Goal: Task Accomplishment & Management: Use online tool/utility

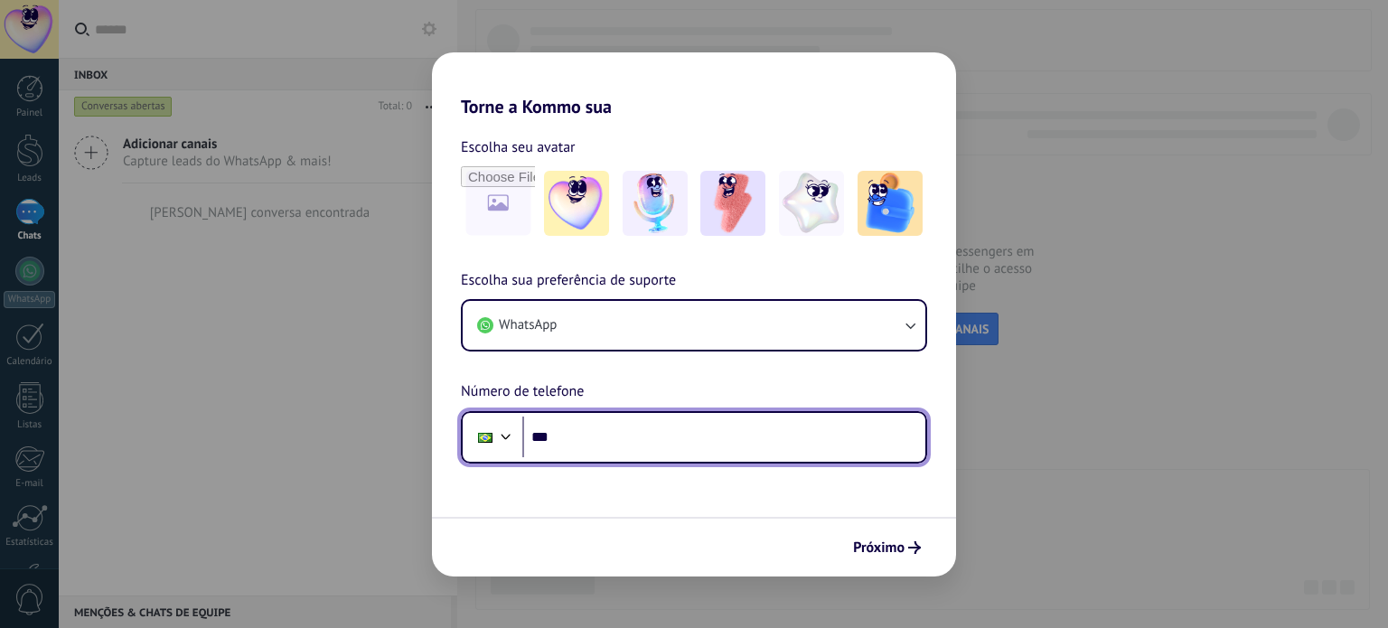
click at [607, 435] on input "***" at bounding box center [723, 437] width 403 height 42
type input "**********"
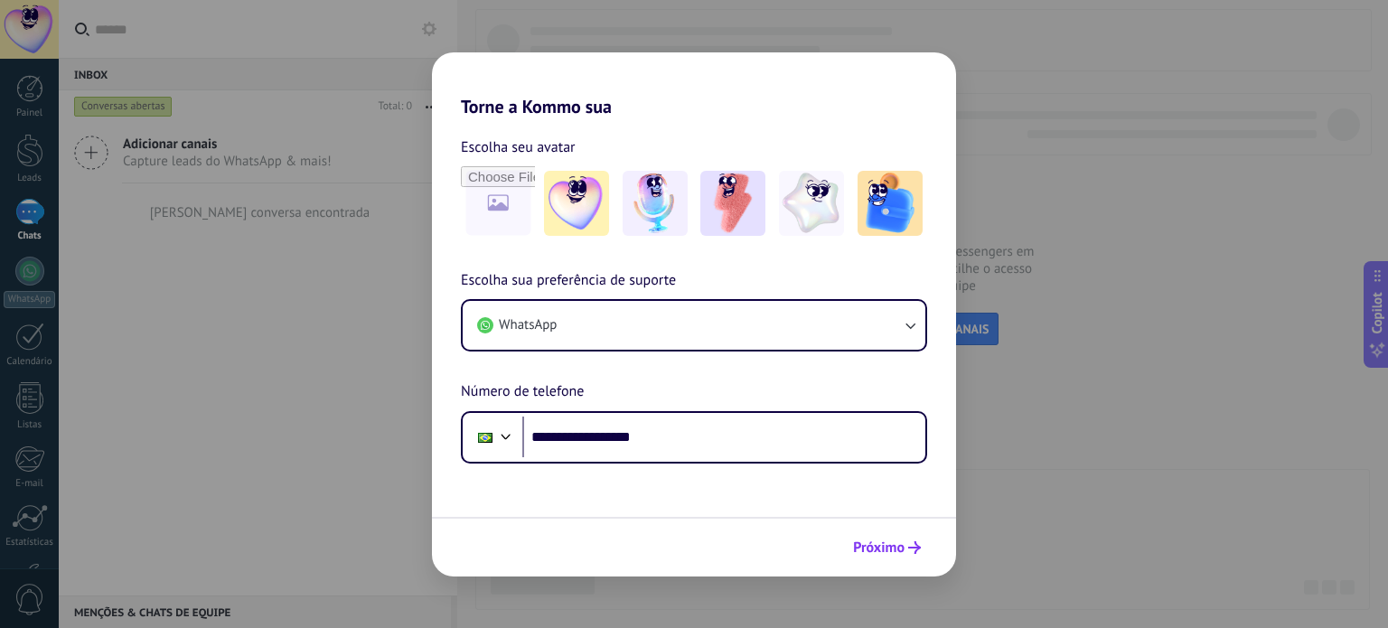
click at [927, 548] on button "Próximo" at bounding box center [887, 547] width 84 height 31
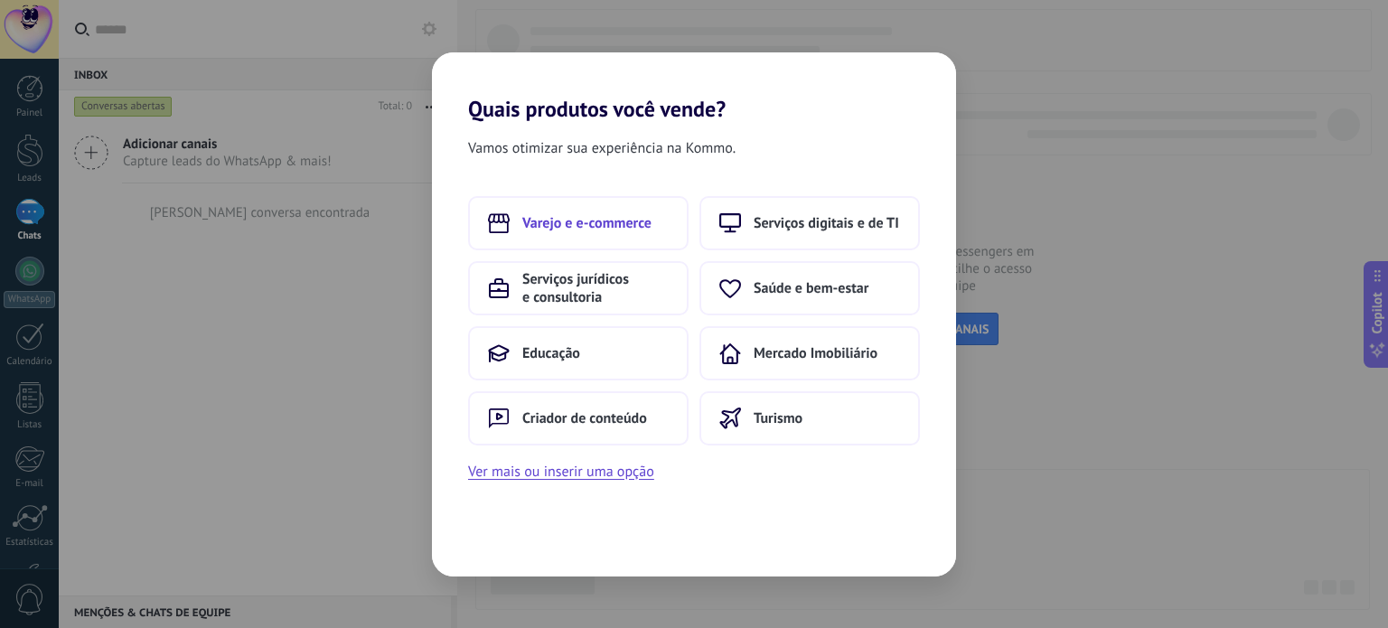
click at [613, 220] on span "Varejo e e-commerce" at bounding box center [586, 223] width 129 height 18
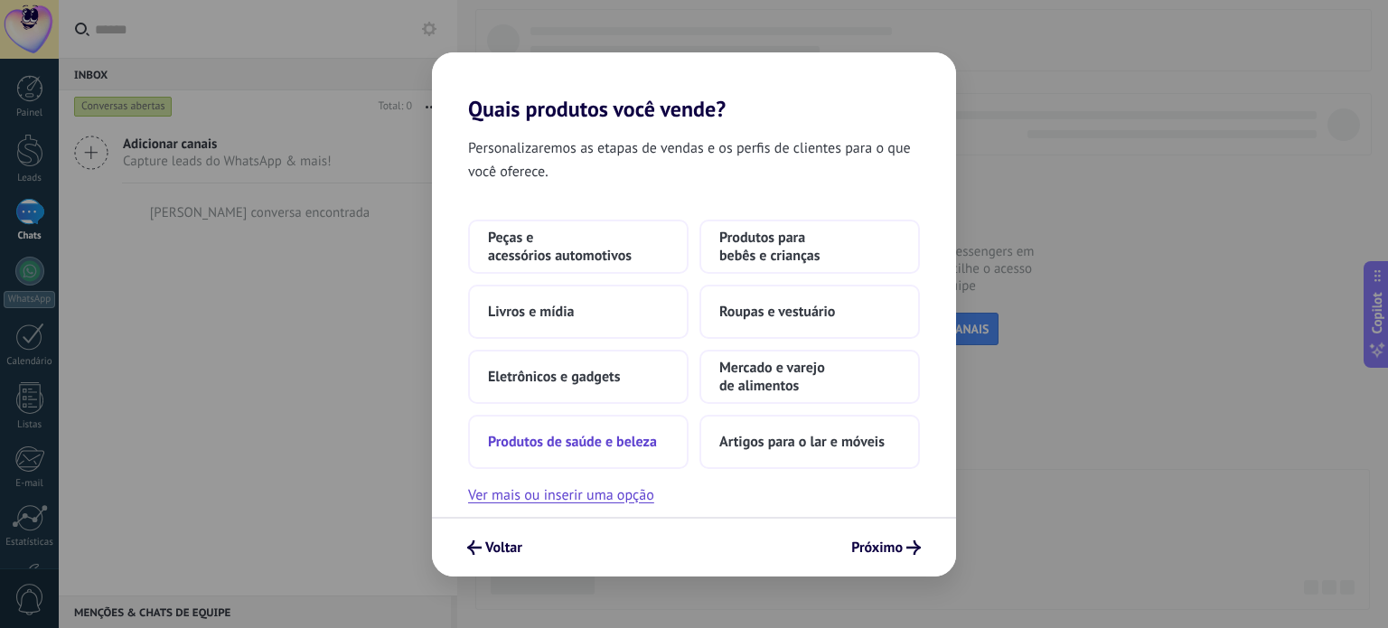
click at [614, 454] on button "Produtos de saúde e beleza" at bounding box center [578, 442] width 220 height 54
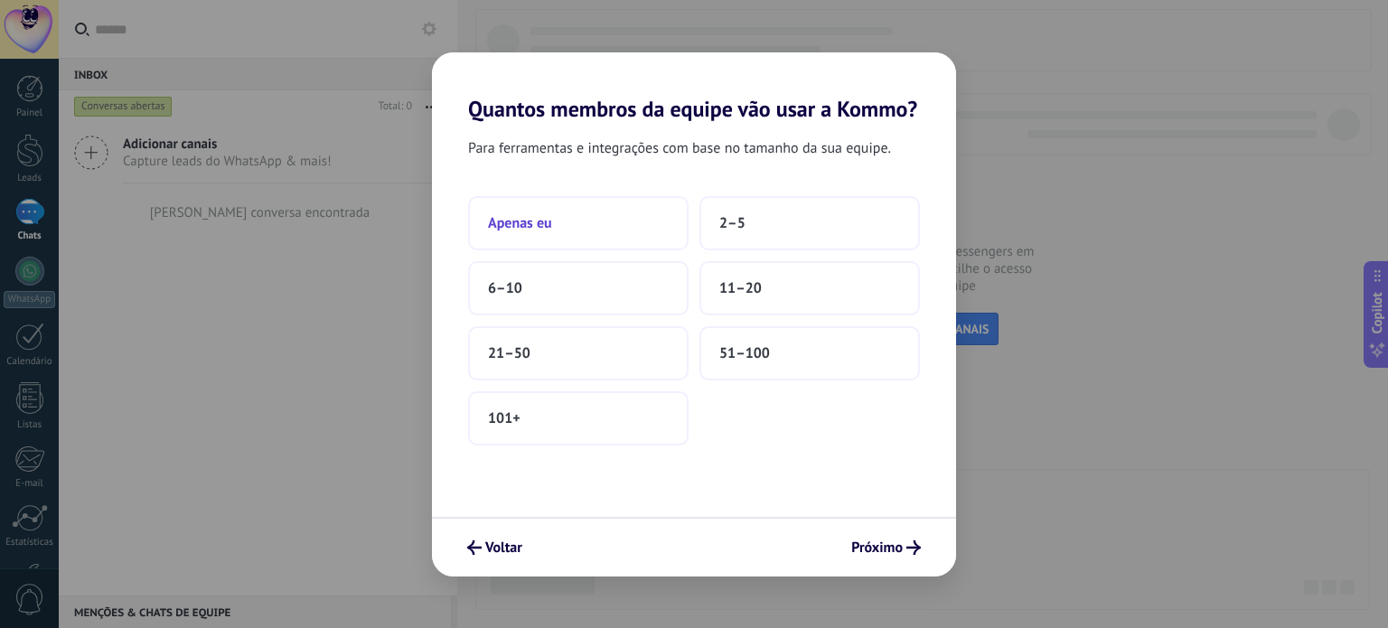
click at [614, 227] on button "Apenas eu" at bounding box center [578, 223] width 220 height 54
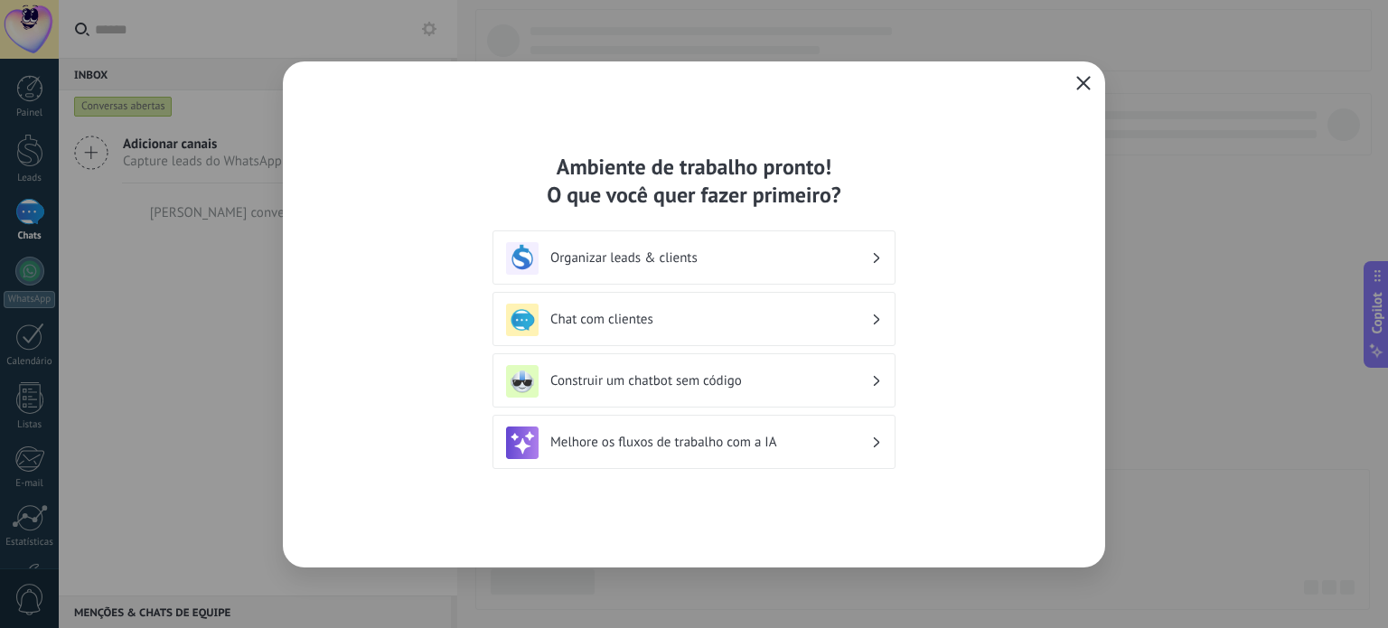
click at [1080, 82] on icon "button" at bounding box center [1083, 83] width 14 height 14
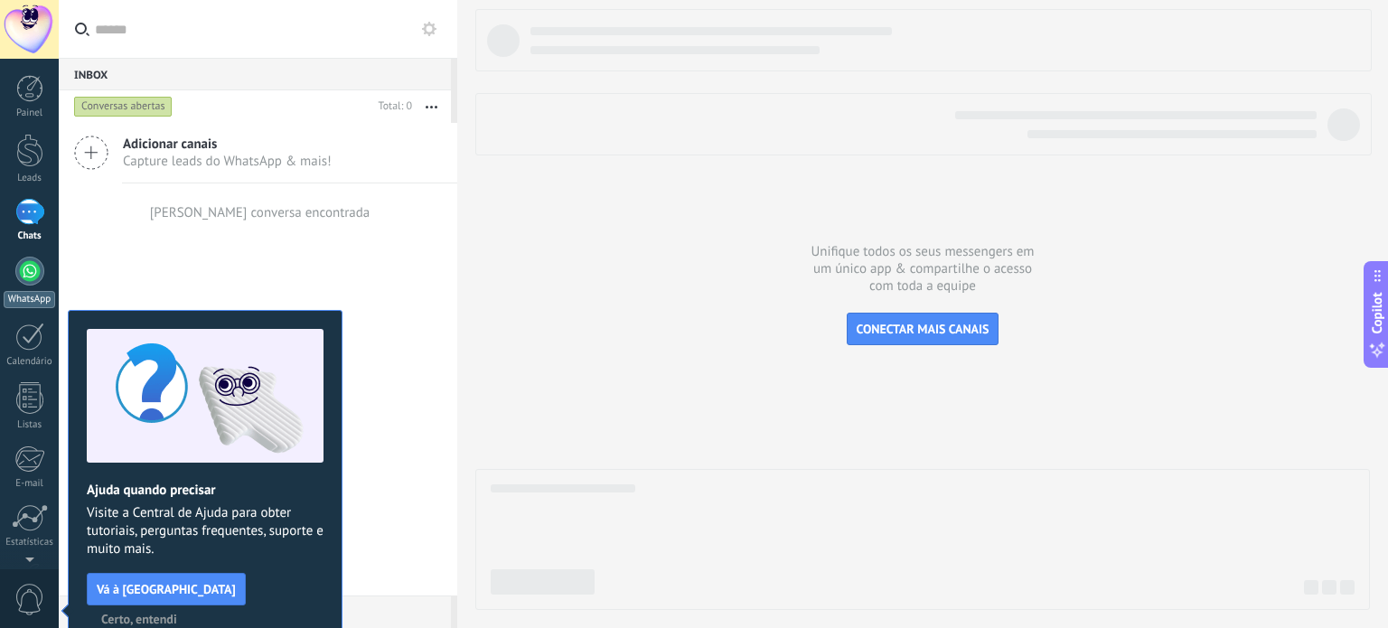
click at [22, 270] on div at bounding box center [29, 271] width 29 height 29
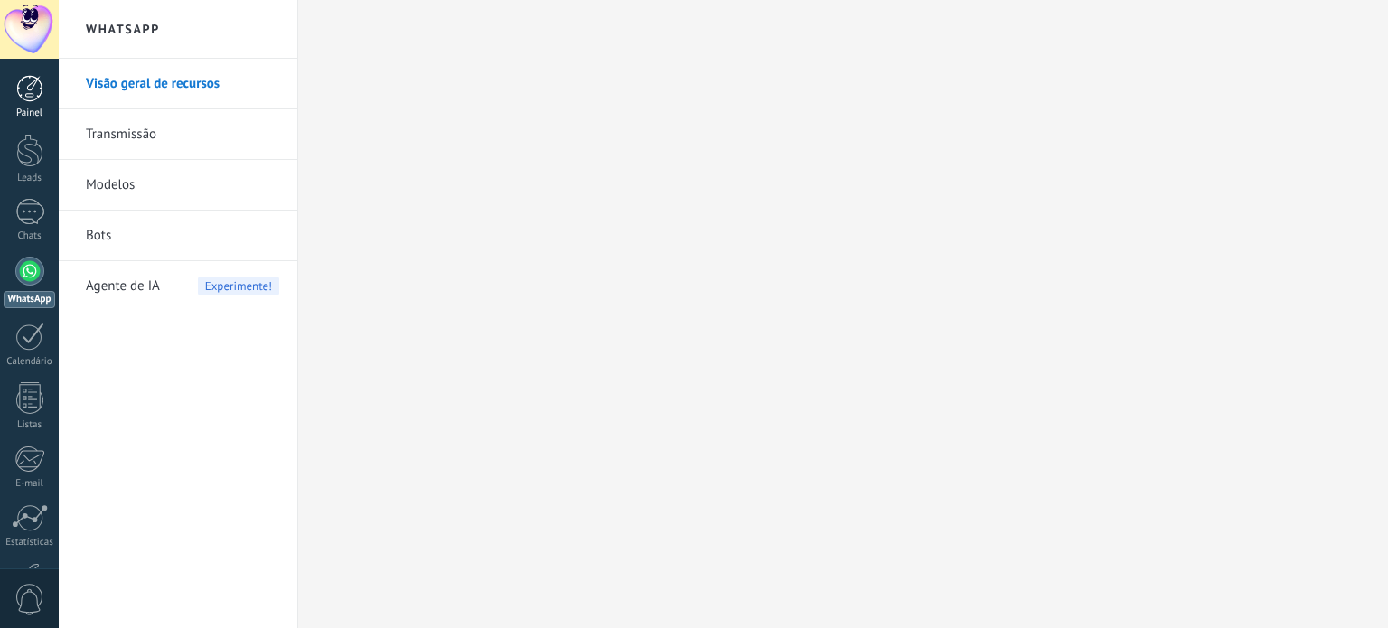
click at [20, 95] on div at bounding box center [29, 88] width 27 height 27
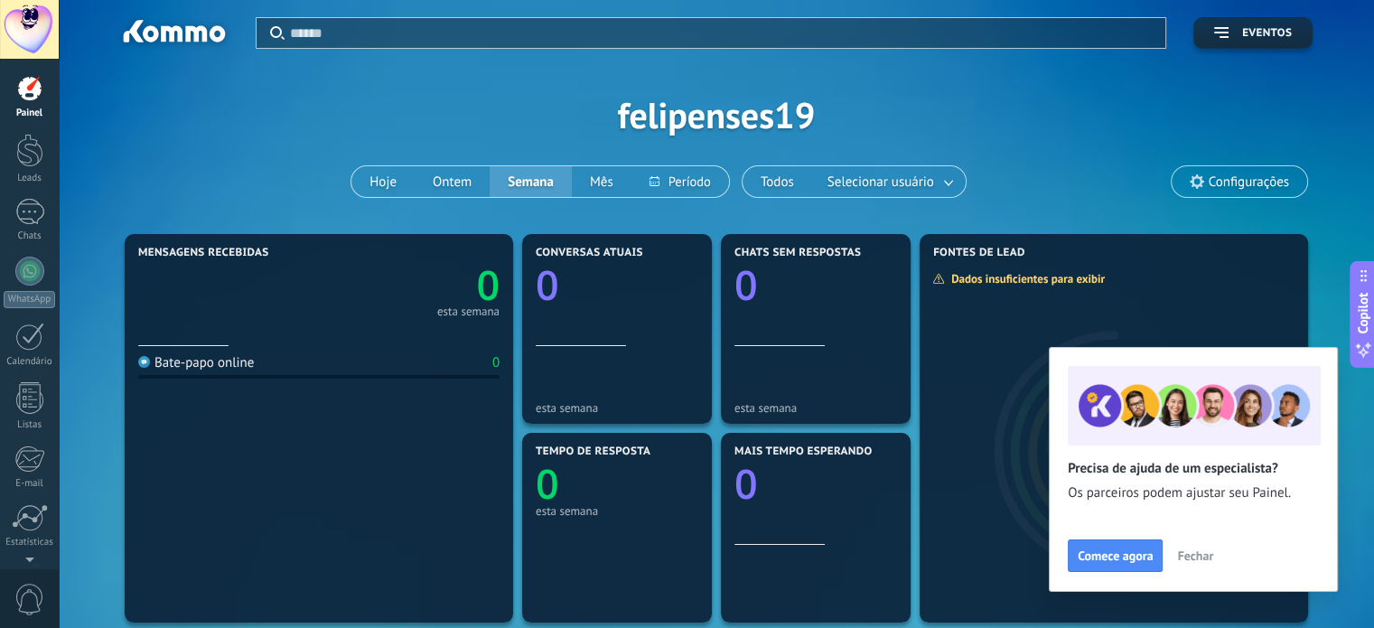
click at [1207, 566] on button "Fechar" at bounding box center [1195, 555] width 52 height 27
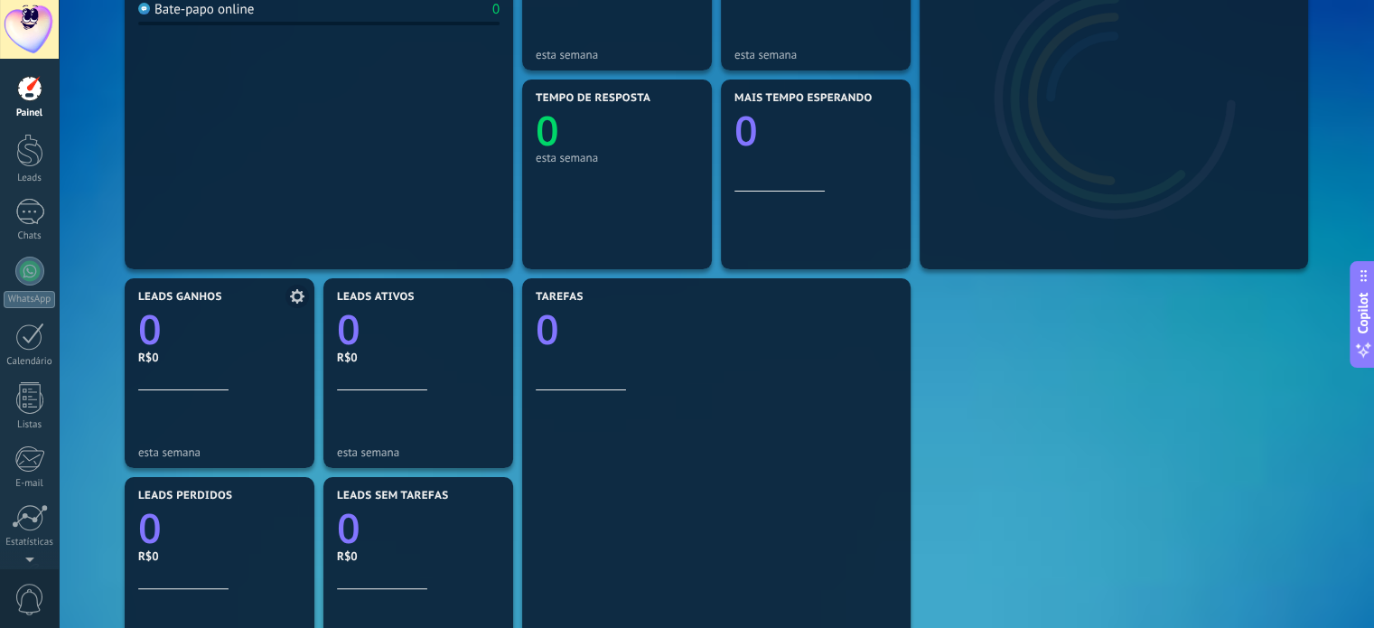
scroll to position [452, 0]
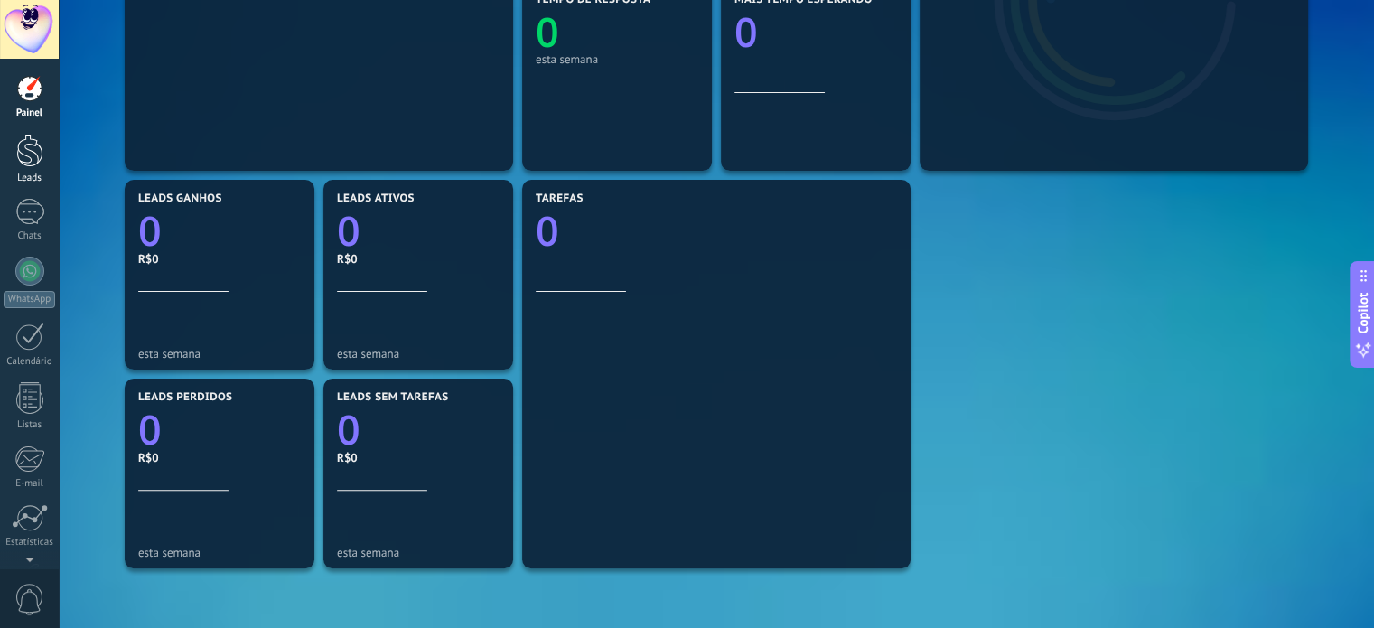
click at [39, 141] on div at bounding box center [29, 150] width 27 height 33
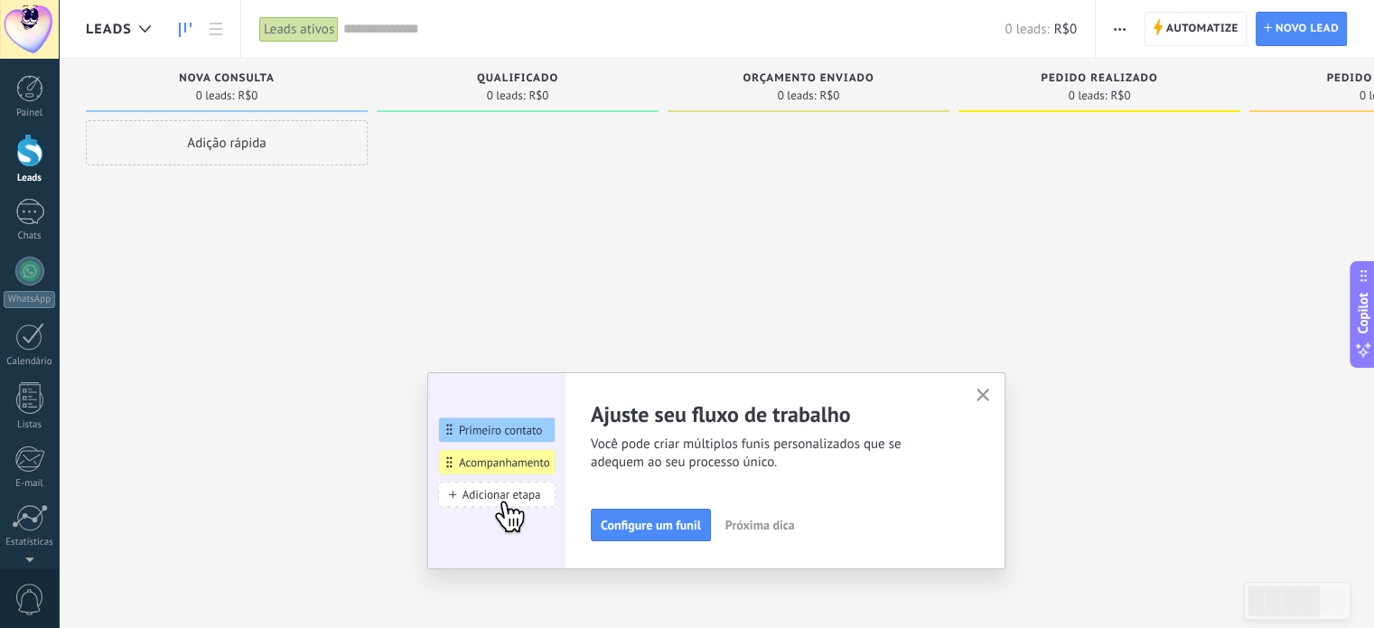
click at [995, 393] on button "button" at bounding box center [983, 396] width 23 height 24
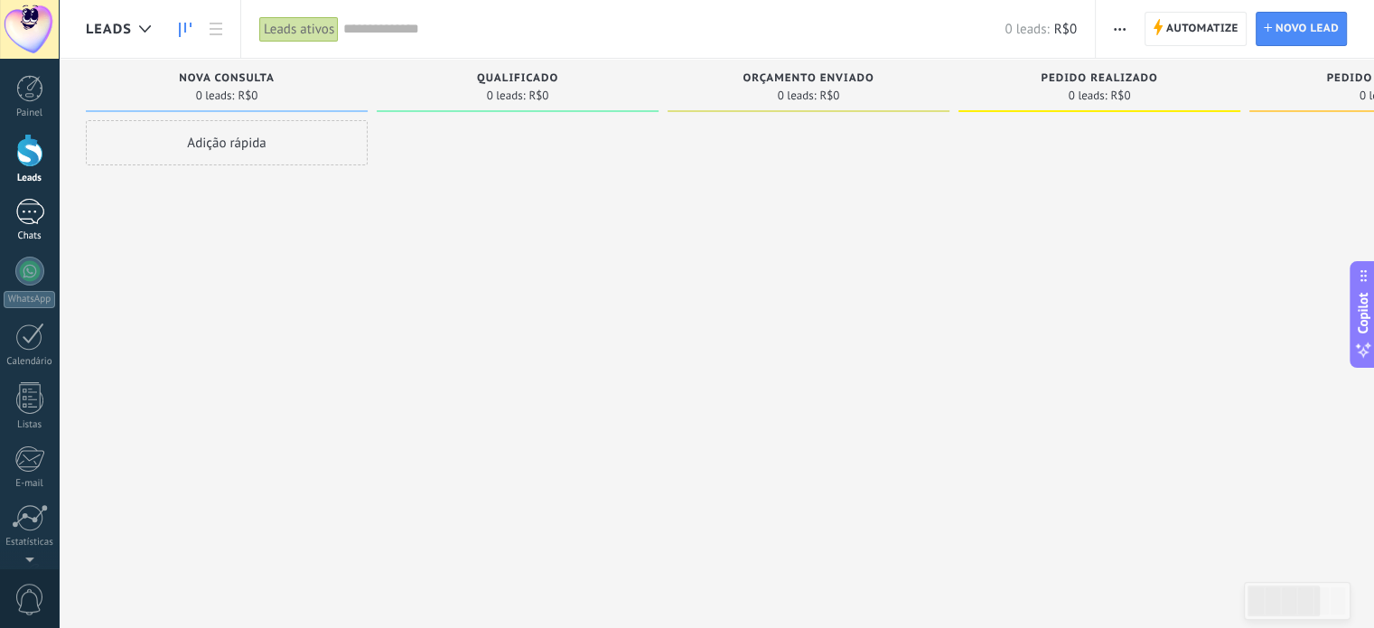
click at [33, 220] on div at bounding box center [29, 212] width 29 height 26
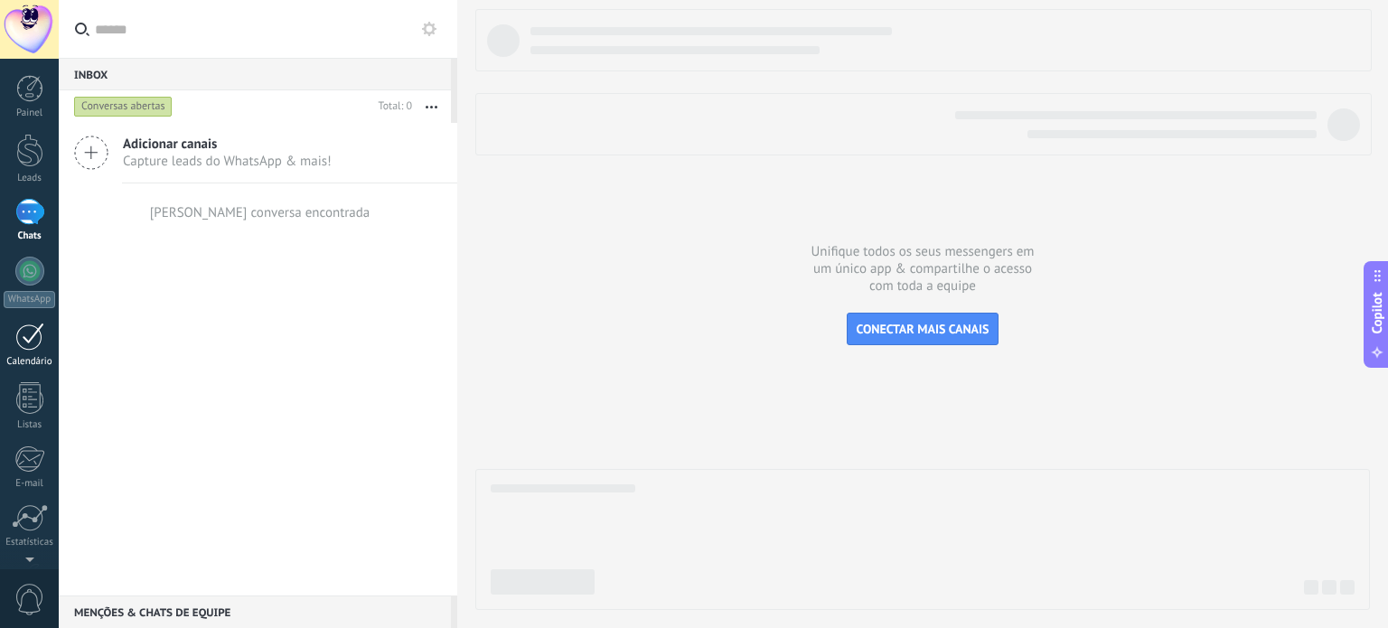
click at [24, 342] on div at bounding box center [29, 337] width 29 height 28
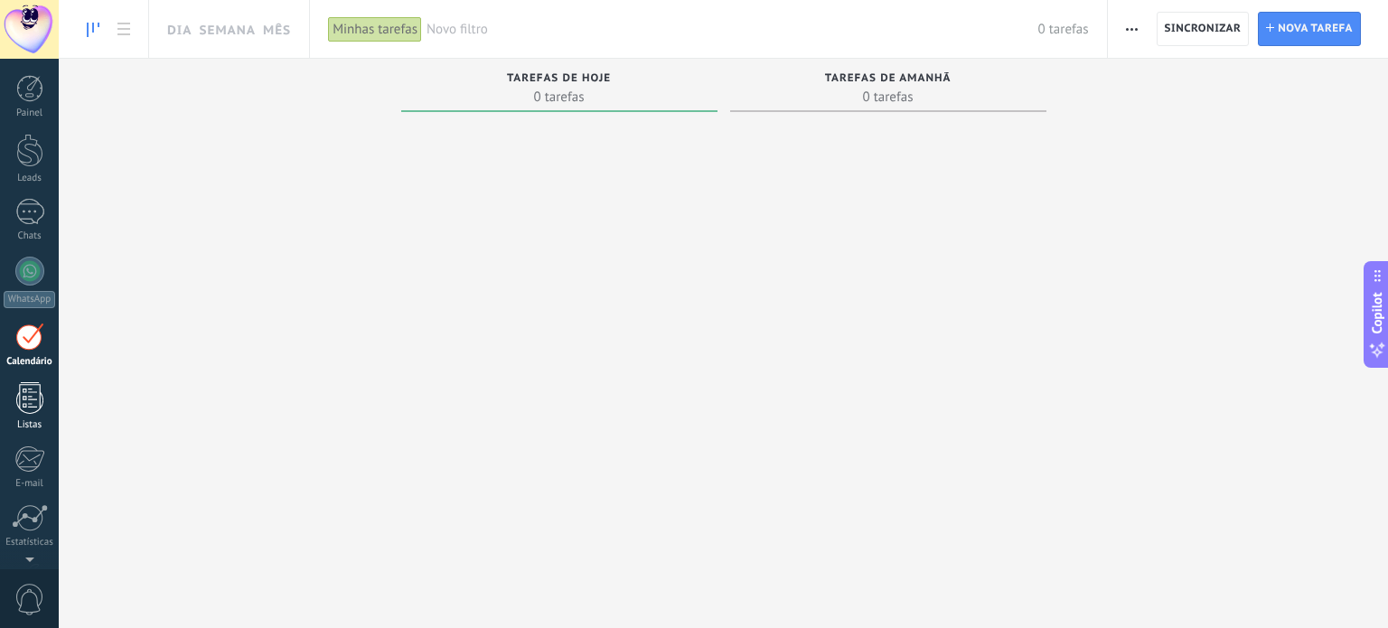
click at [41, 406] on div at bounding box center [29, 398] width 27 height 32
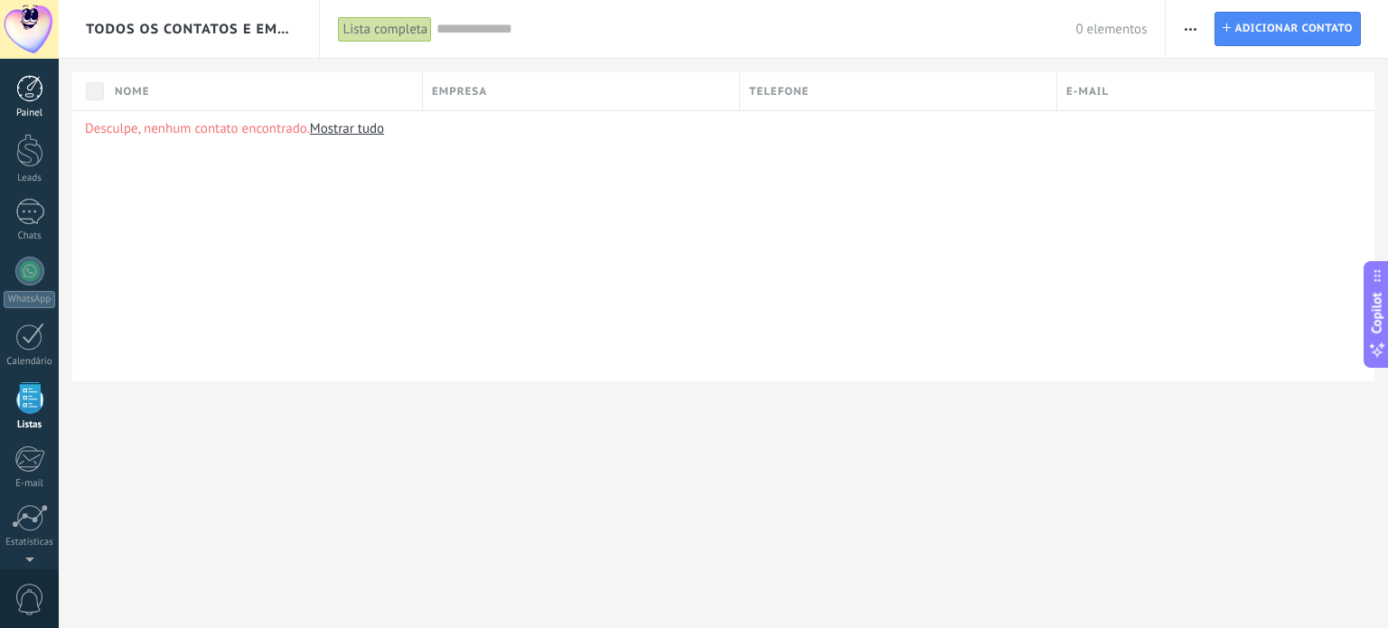
click at [16, 91] on div at bounding box center [29, 88] width 27 height 27
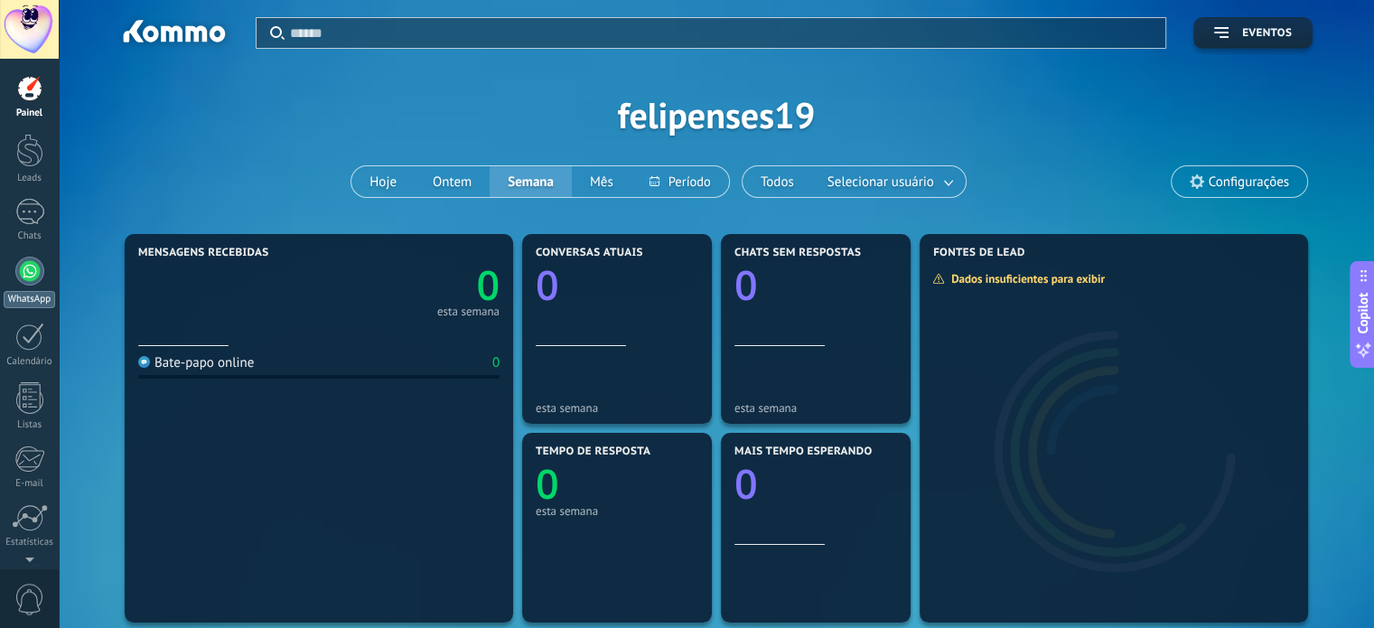
click at [29, 267] on div at bounding box center [29, 271] width 29 height 29
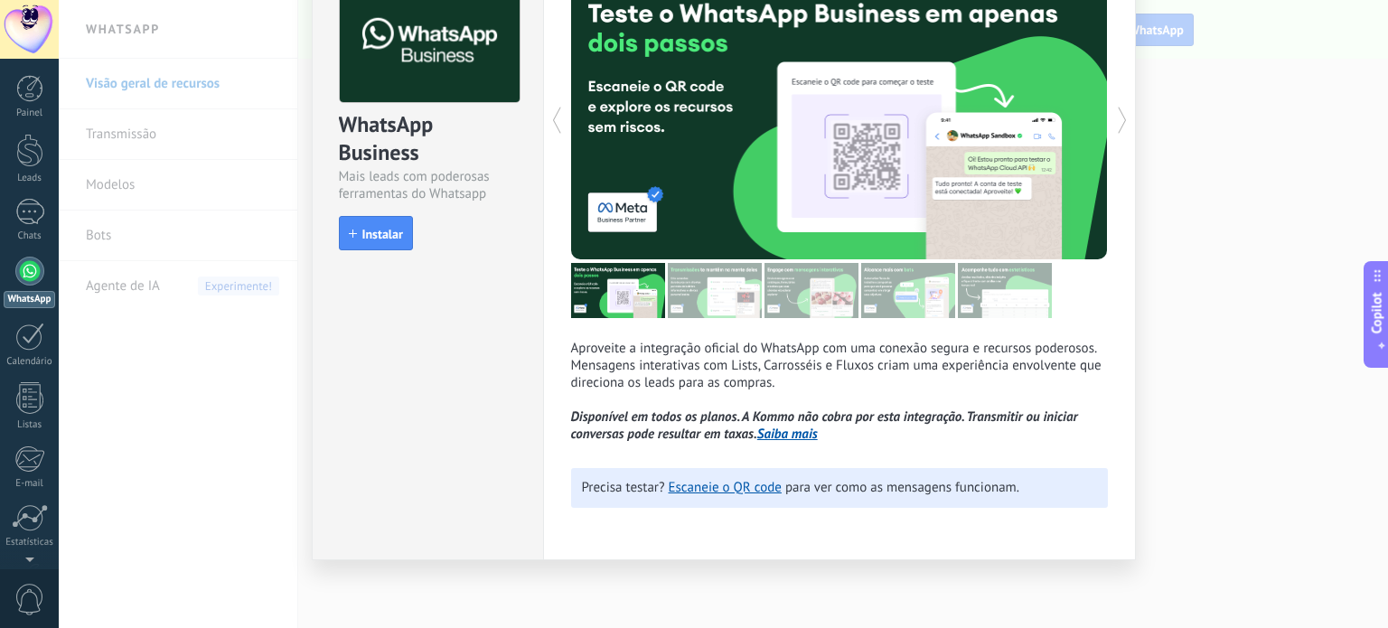
scroll to position [20, 0]
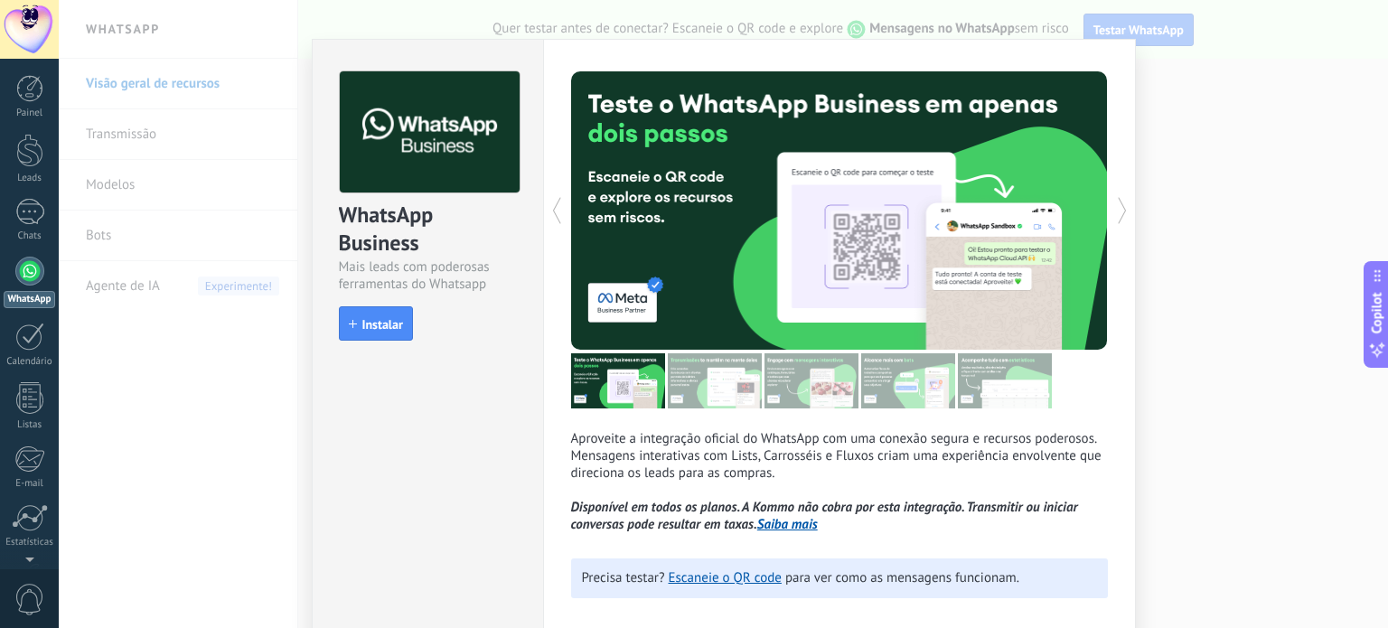
click at [367, 342] on div "WhatsApp Business Mais leads com poderosas ferramentas do Whatsapp install Inst…" at bounding box center [428, 197] width 230 height 315
click at [365, 330] on span "Instalar" at bounding box center [382, 324] width 41 height 13
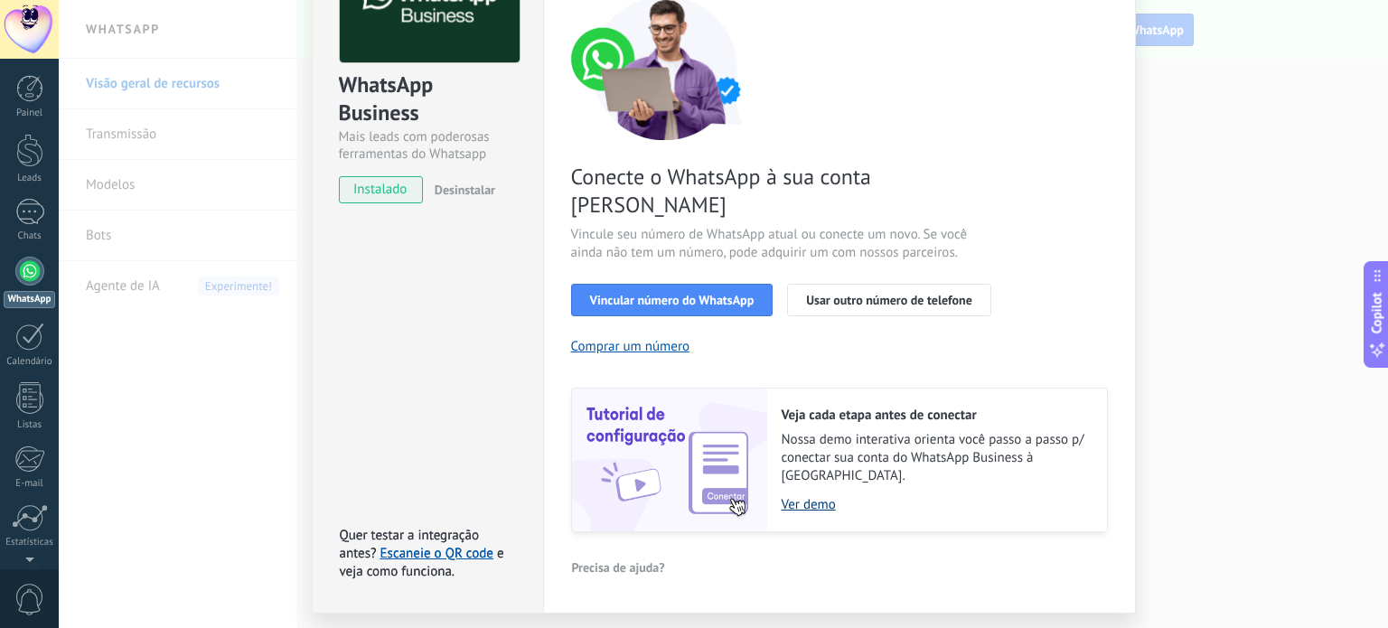
scroll to position [160, 0]
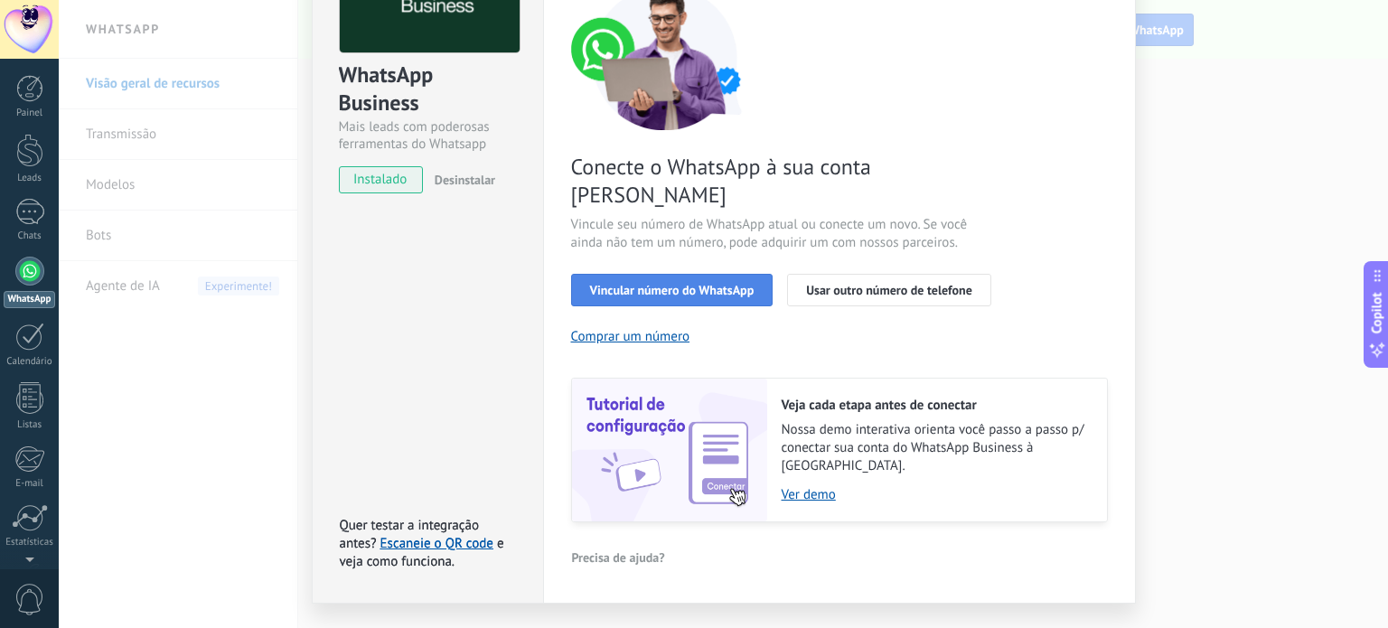
click at [724, 284] on span "Vincular número do WhatsApp" at bounding box center [672, 290] width 164 height 13
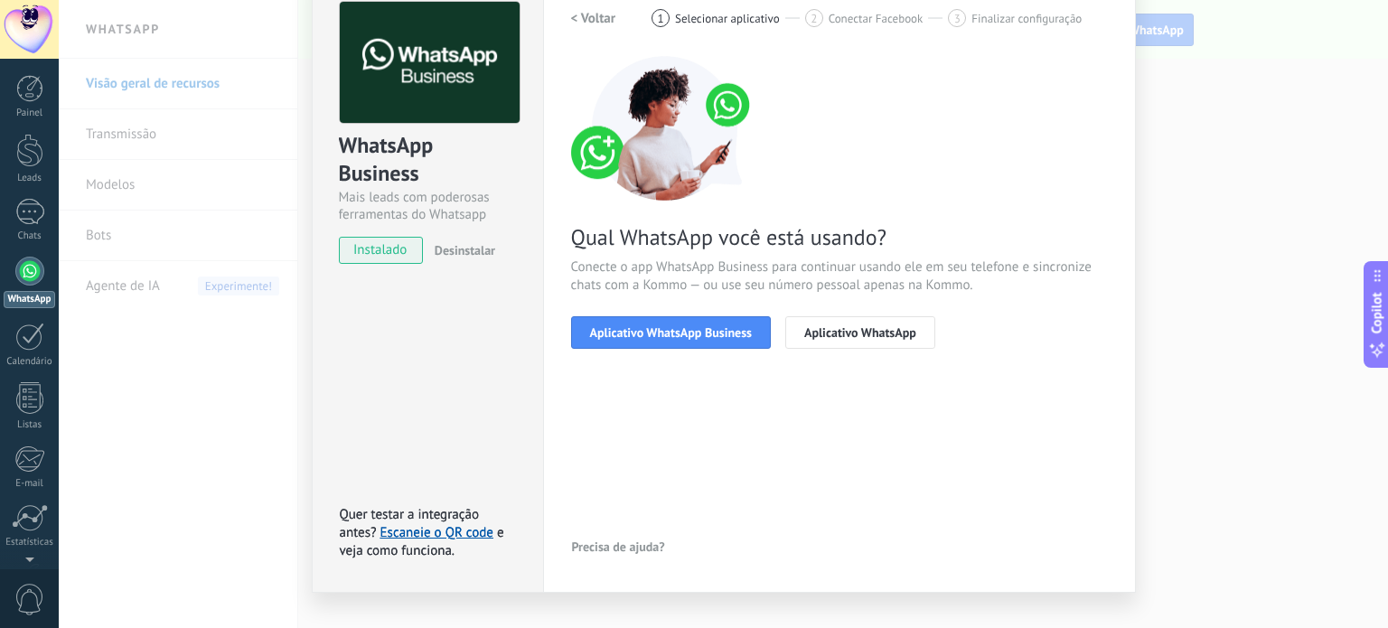
scroll to position [121, 0]
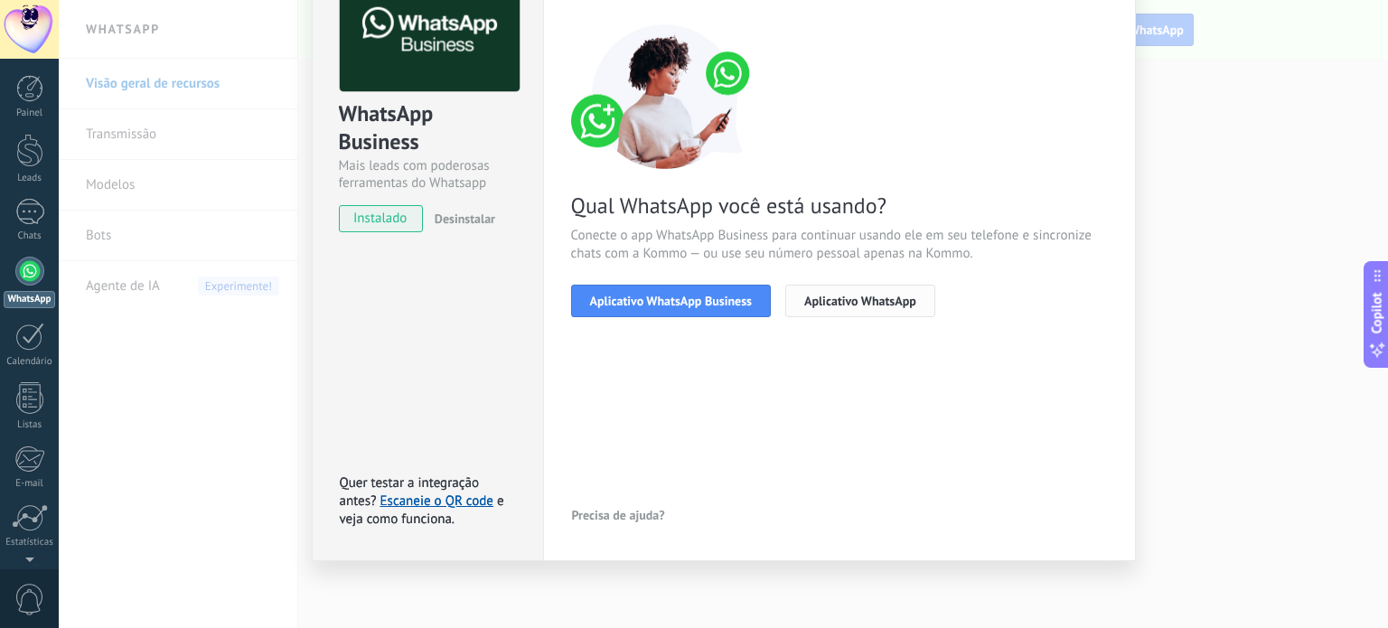
click at [882, 313] on button "Aplicativo WhatsApp" at bounding box center [860, 301] width 150 height 33
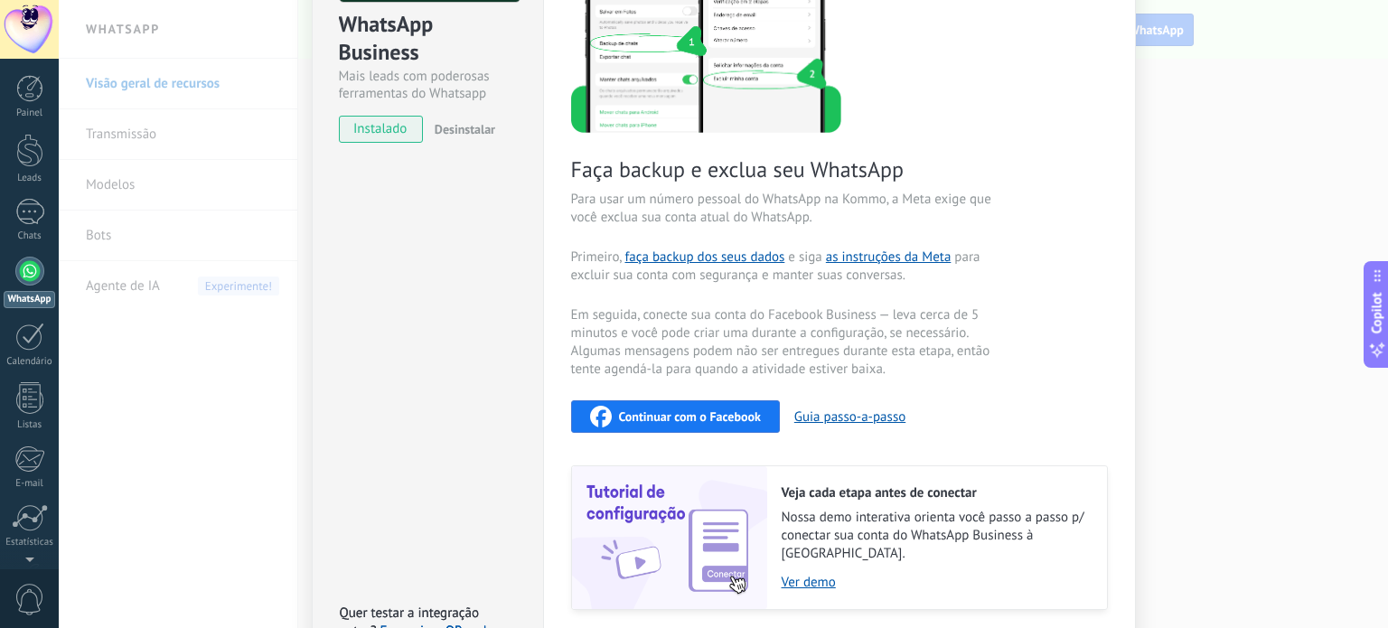
scroll to position [235, 0]
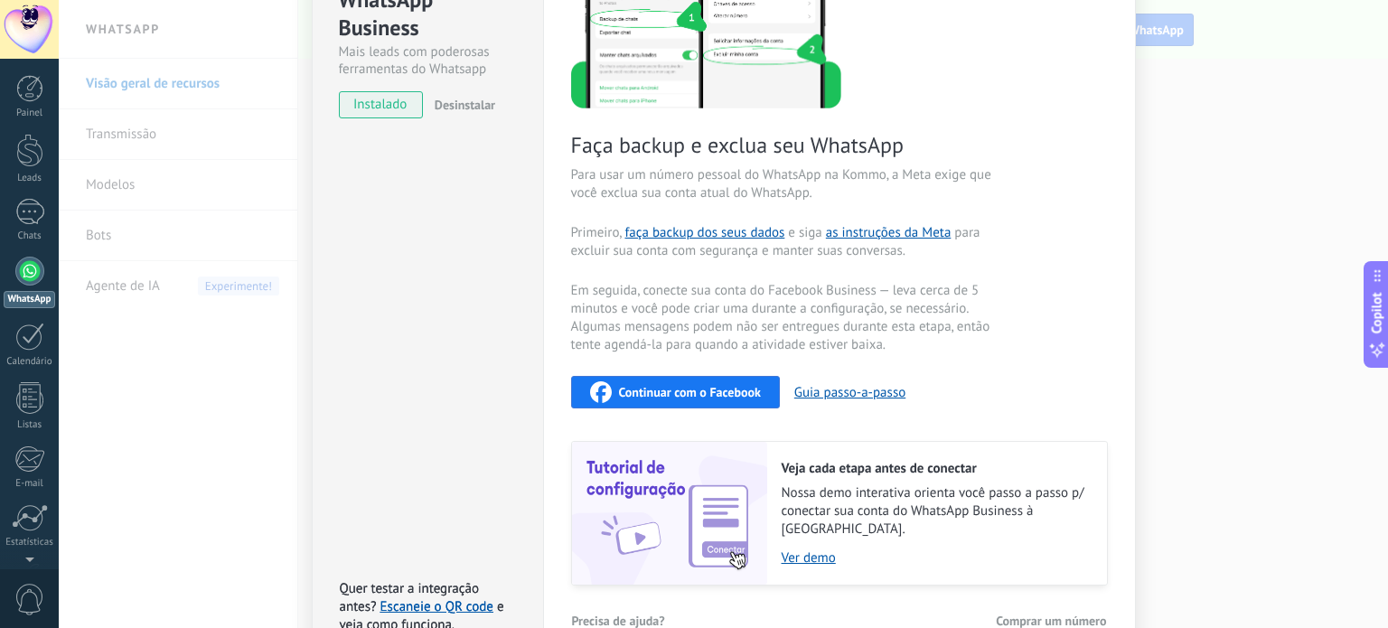
click at [760, 399] on button "Continuar com o Facebook" at bounding box center [675, 392] width 209 height 33
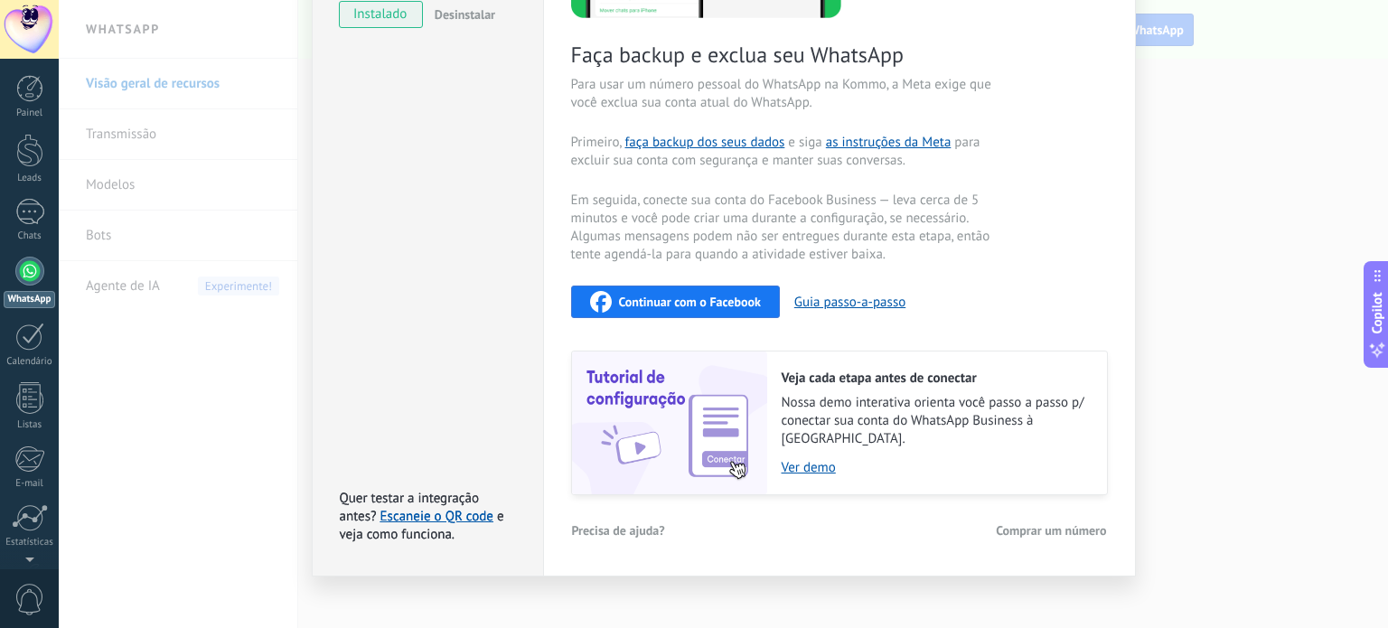
scroll to position [145, 0]
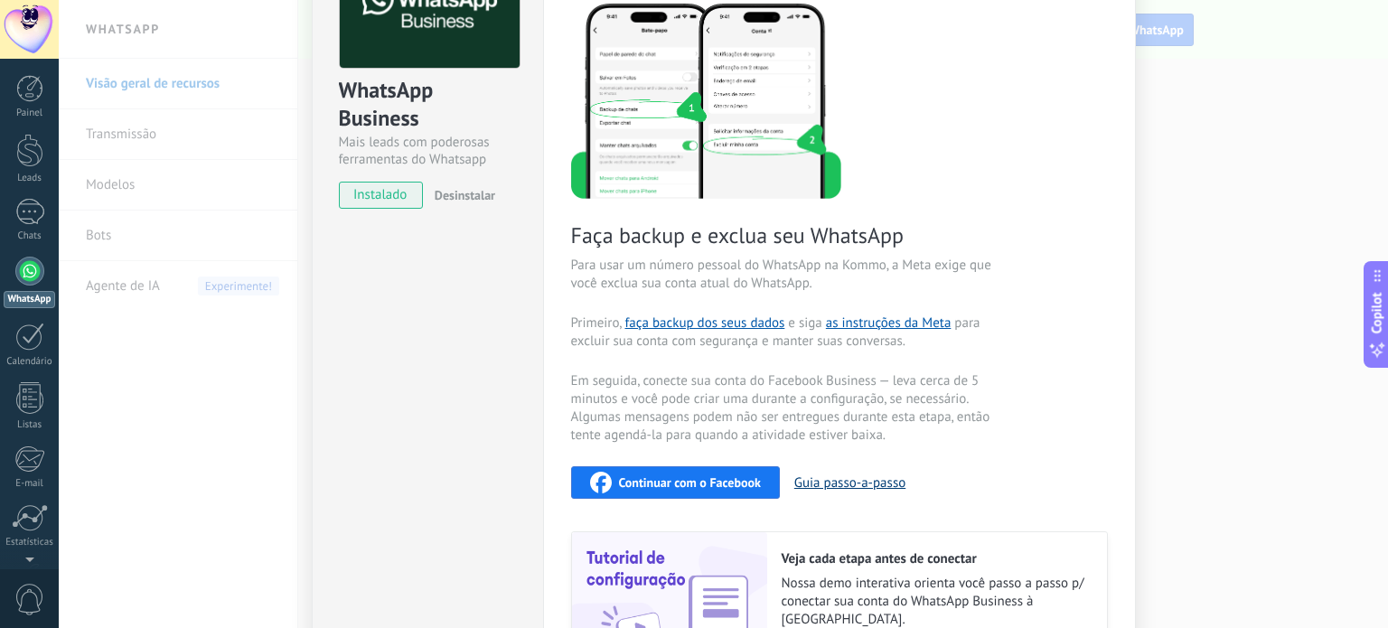
click at [867, 476] on button "Guia passo-a-passo" at bounding box center [849, 482] width 111 height 17
click at [688, 478] on span "Continuar com o Facebook" at bounding box center [690, 482] width 142 height 13
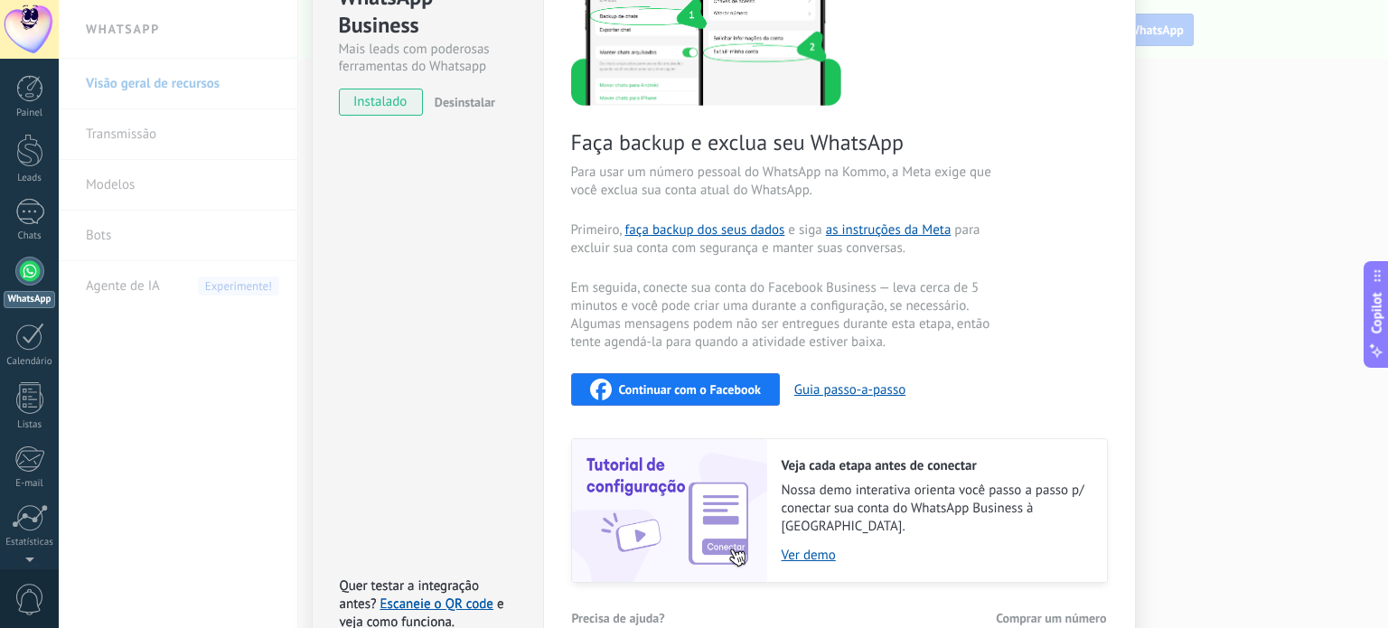
scroll to position [0, 0]
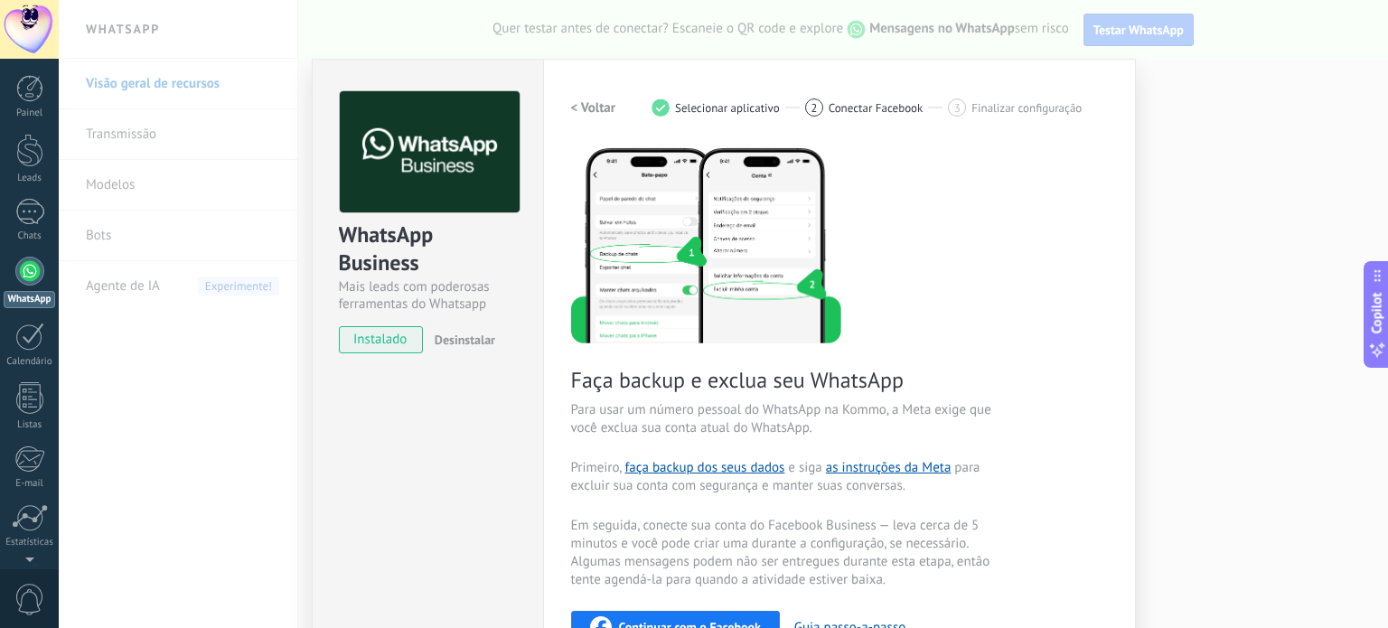
click at [571, 108] on h2 "< Voltar" at bounding box center [593, 107] width 45 height 17
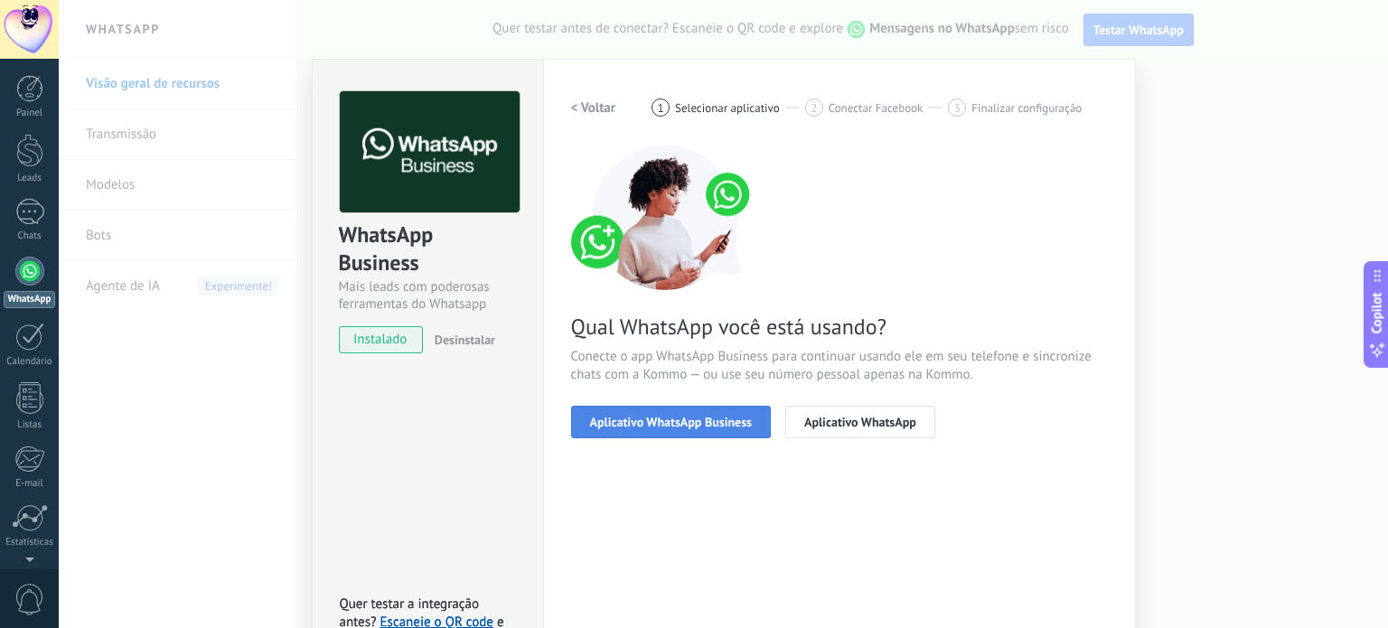
click at [741, 417] on span "Aplicativo WhatsApp Business" at bounding box center [671, 422] width 162 height 13
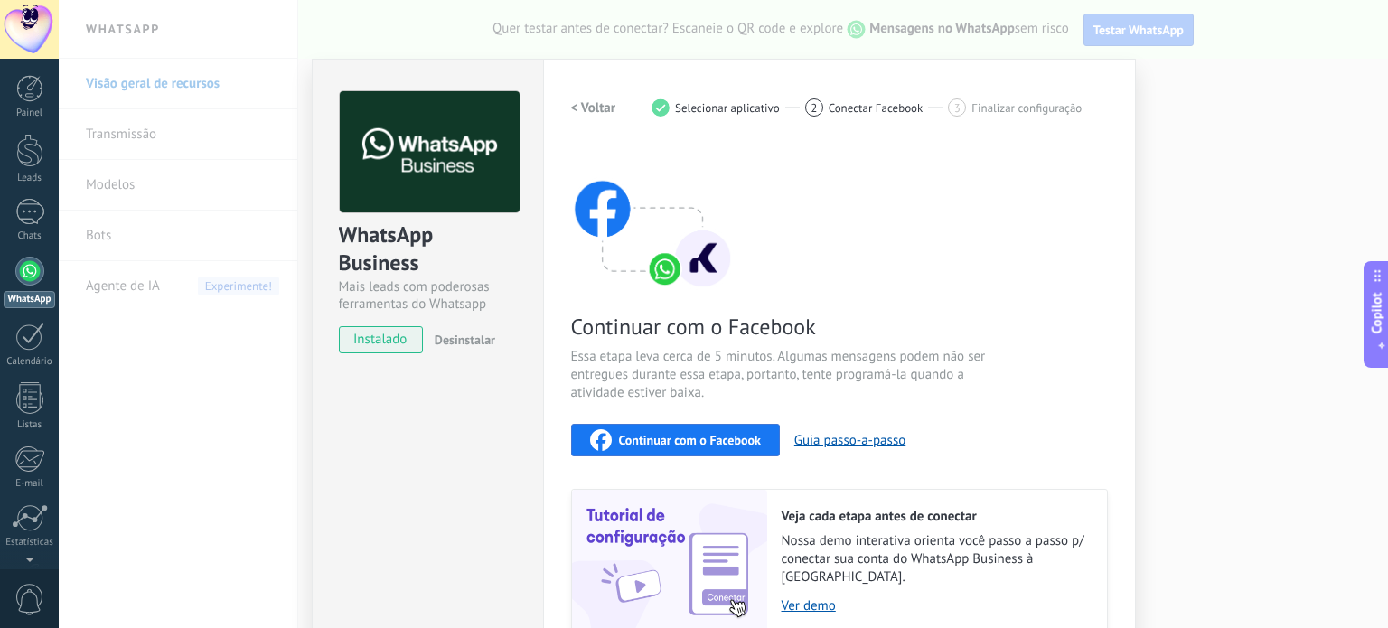
click at [600, 100] on h2 "< Voltar" at bounding box center [593, 107] width 45 height 17
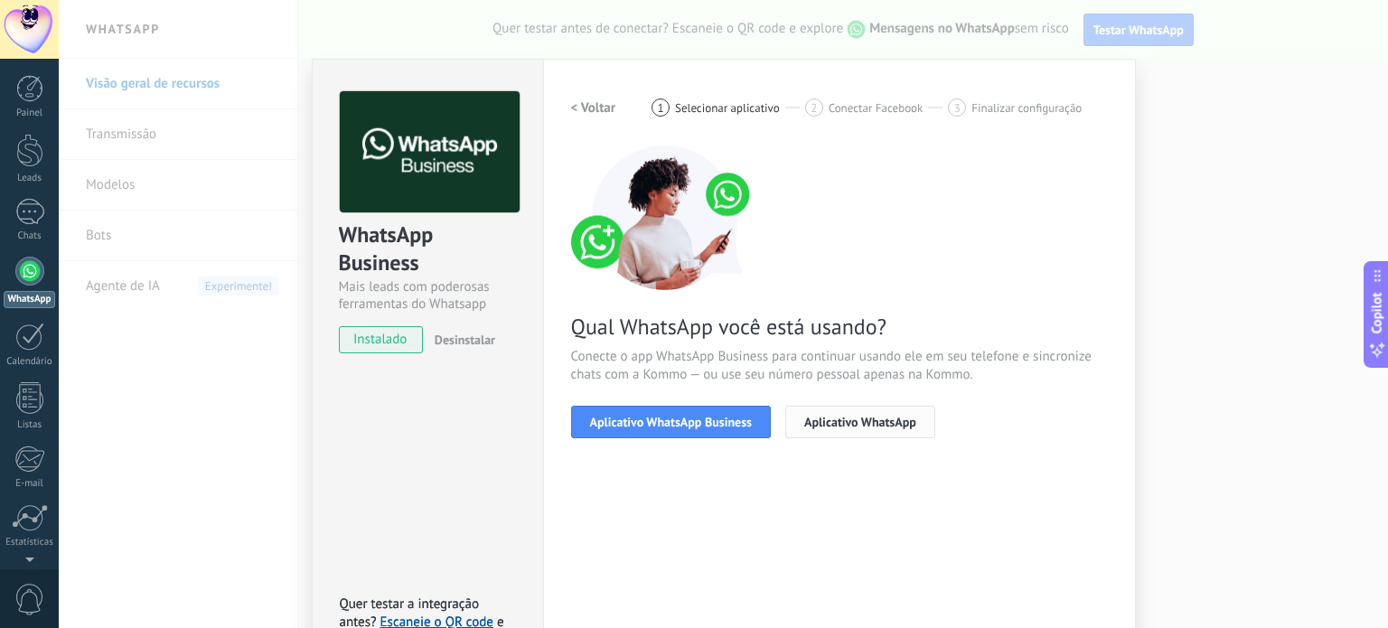
click at [870, 416] on span "Aplicativo WhatsApp" at bounding box center [860, 422] width 112 height 13
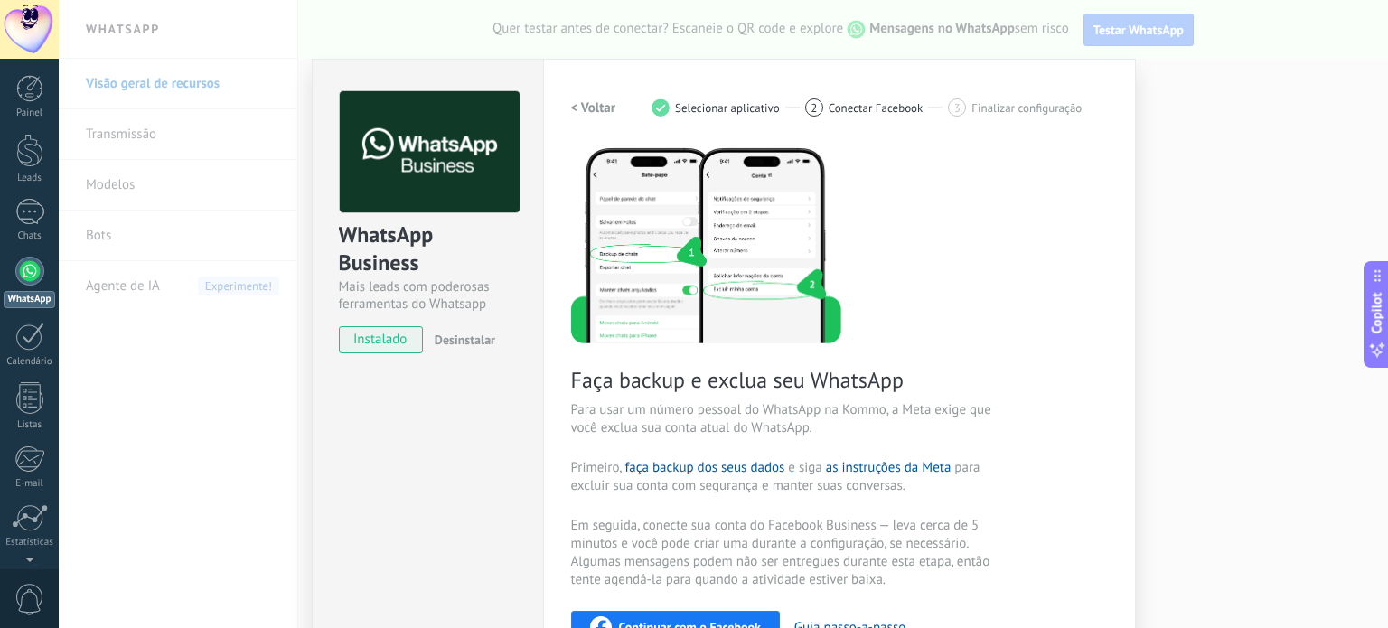
click at [571, 101] on h2 "< Voltar" at bounding box center [593, 107] width 45 height 17
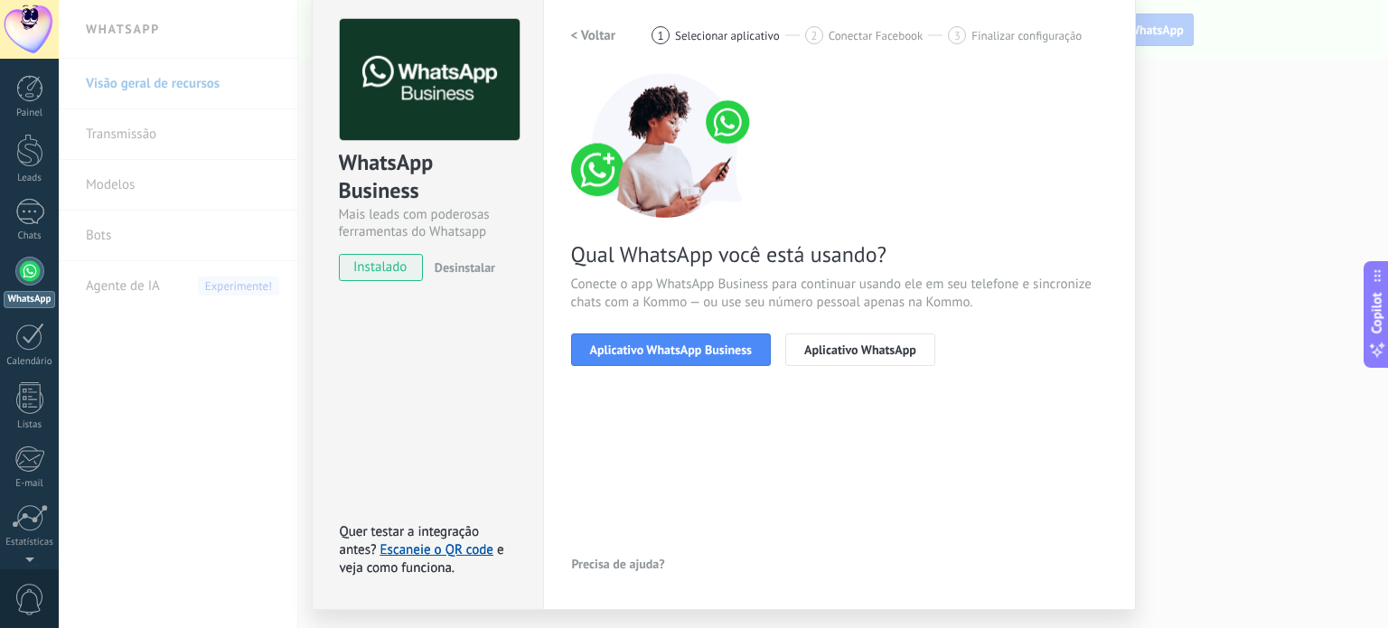
scroll to position [121, 0]
